Goal: Task Accomplishment & Management: Complete application form

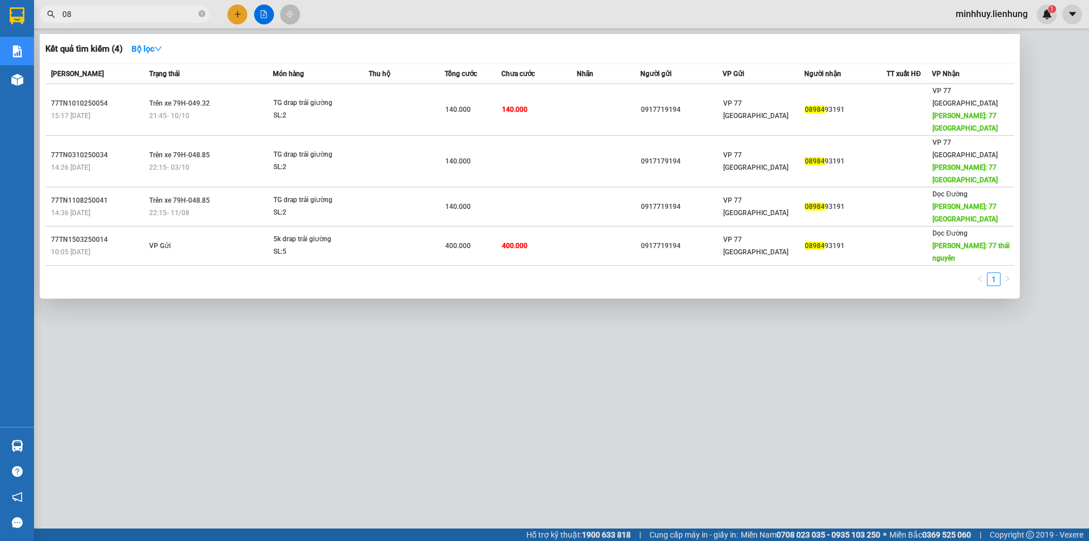
type input "0"
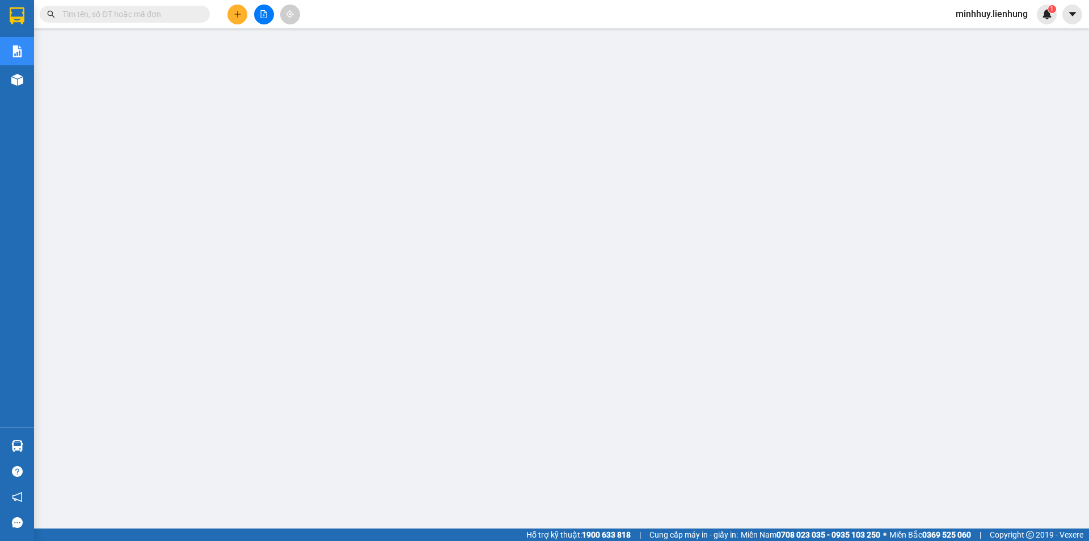
drag, startPoint x: 306, startPoint y: 52, endPoint x: 147, endPoint y: 9, distance: 163.9
click at [147, 9] on input "text" at bounding box center [129, 14] width 134 height 12
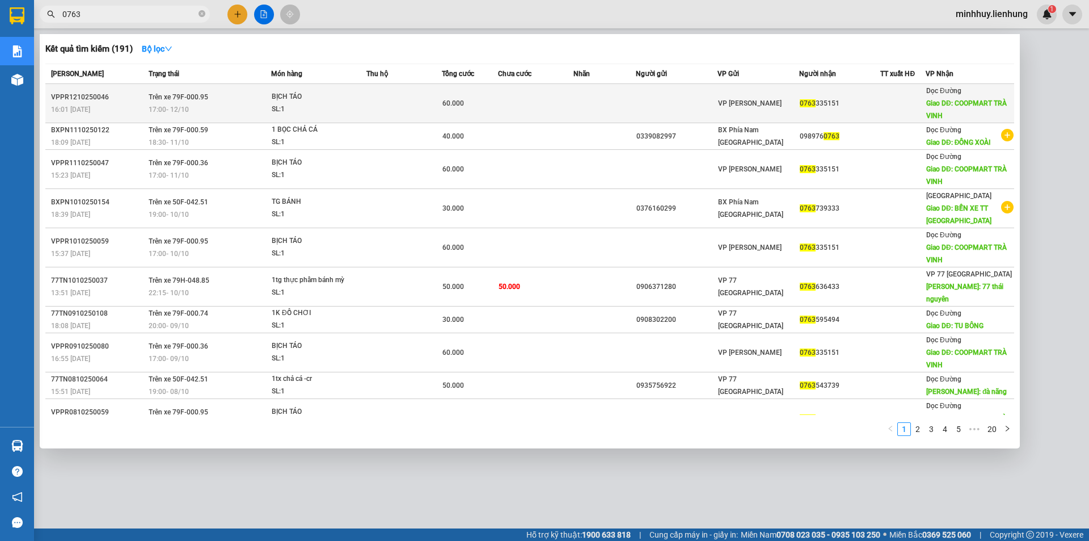
type input "0763"
click at [504, 104] on td at bounding box center [535, 103] width 75 height 39
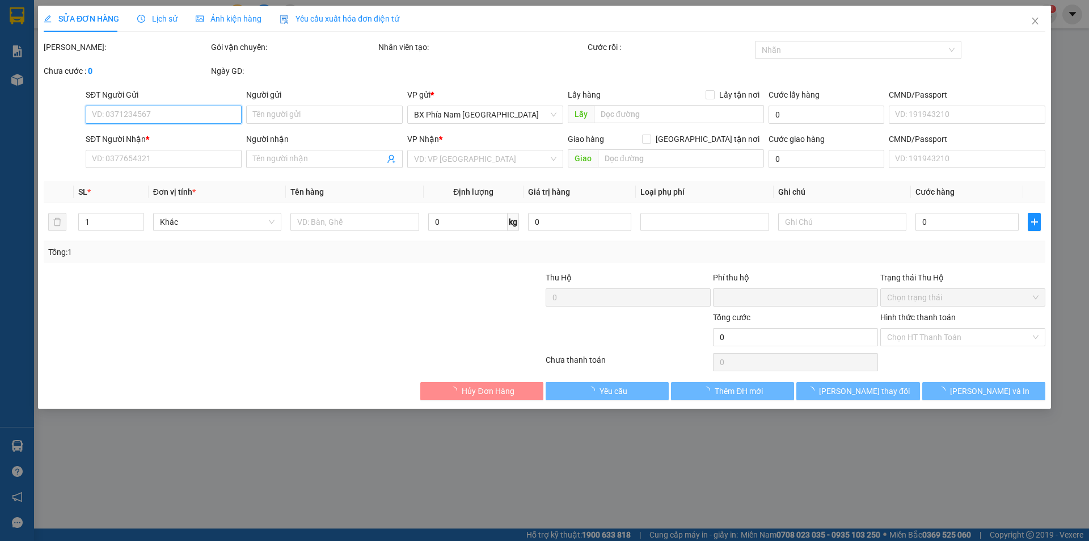
type input "0763335151"
type input "COOPMART TRÀ VINH"
type input "0"
type input "60.000"
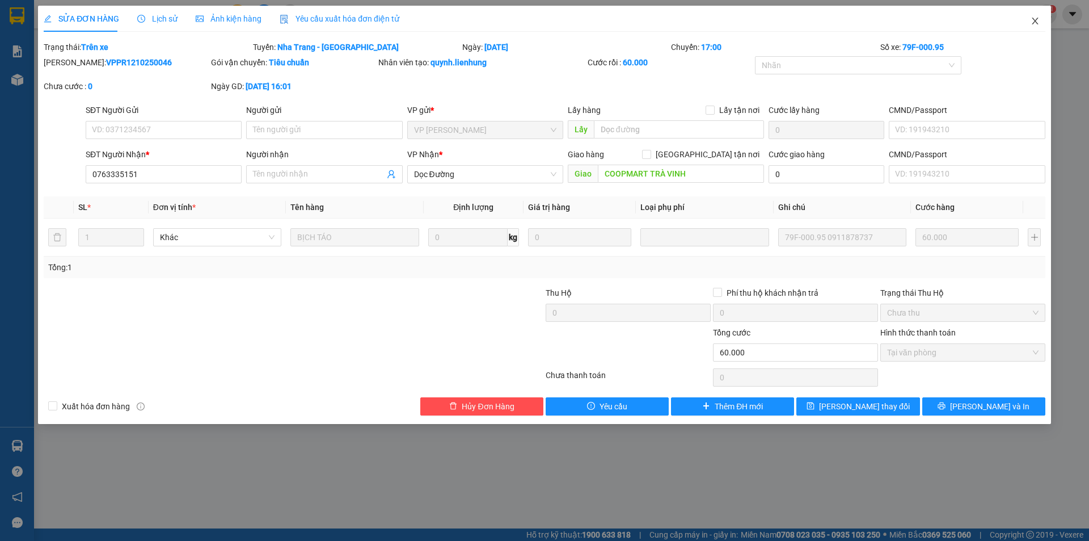
click at [1032, 22] on icon "close" at bounding box center [1035, 20] width 9 height 9
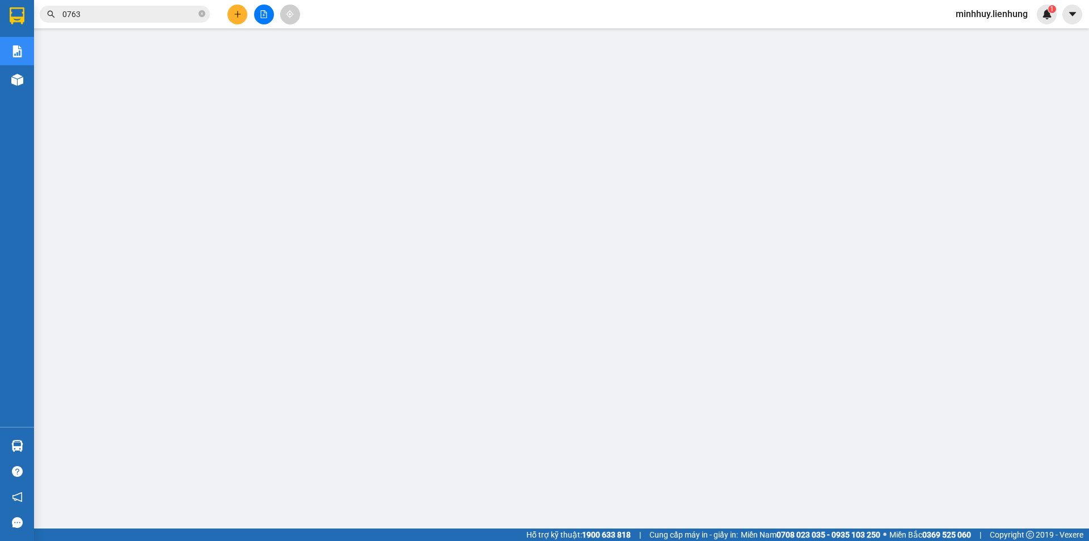
click at [172, 14] on input "0763" at bounding box center [129, 14] width 134 height 12
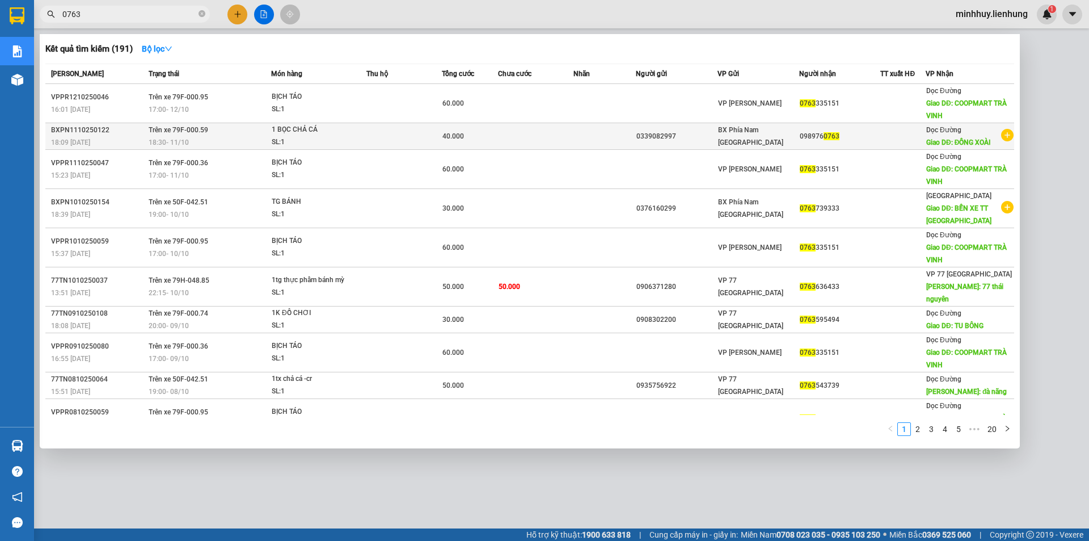
click at [494, 129] on td "40.000" at bounding box center [470, 136] width 56 height 27
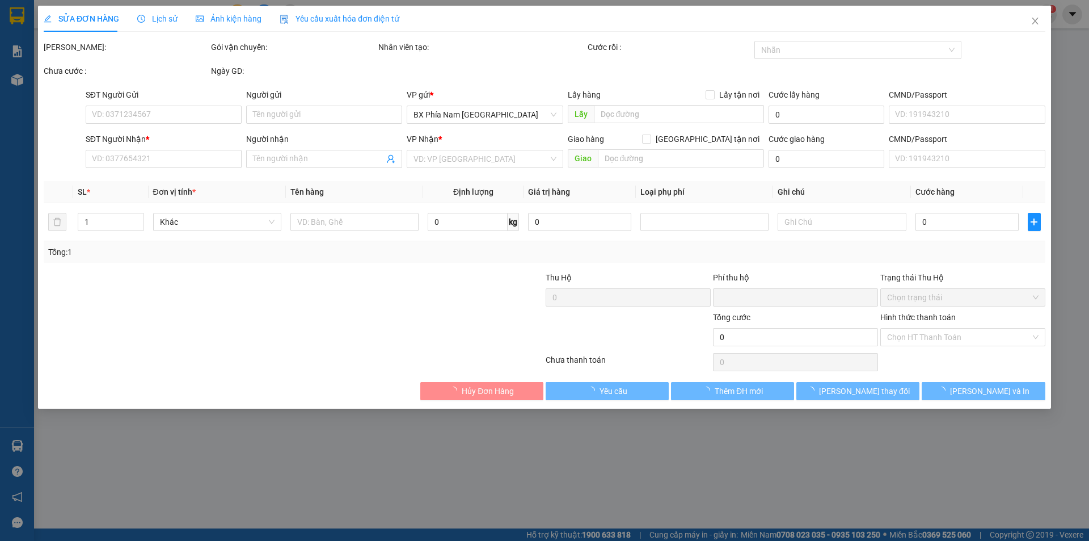
type input "0339082997"
type input "0989760763"
type input "ĐỒNG XOÀI"
type input "0"
type input "40.000"
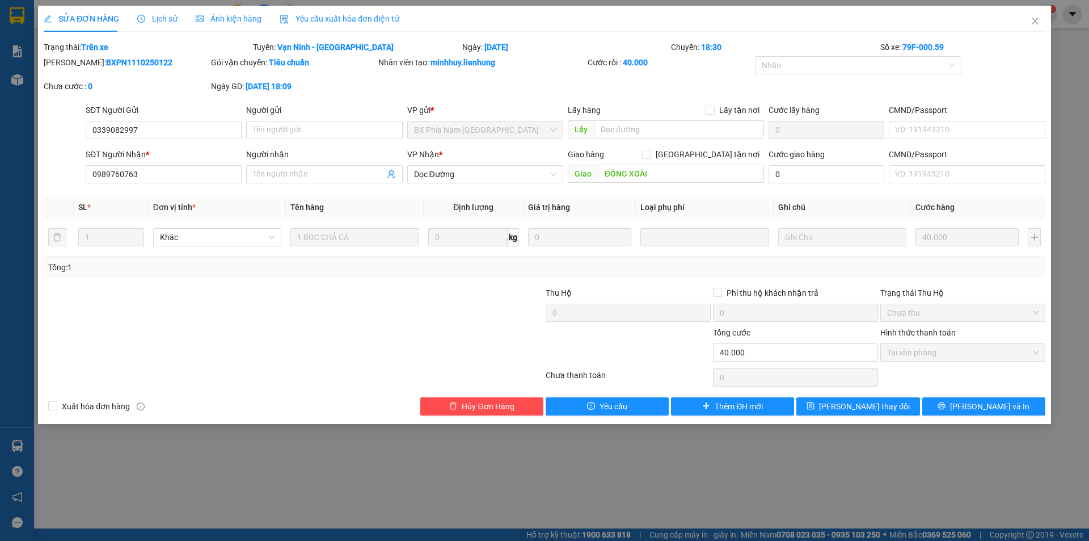
drag, startPoint x: 190, startPoint y: 90, endPoint x: 391, endPoint y: 78, distance: 201.1
click at [391, 78] on div "Nhân viên tạo: minhhuy.lienhung" at bounding box center [481, 68] width 209 height 24
